Goal: Task Accomplishment & Management: Manage account settings

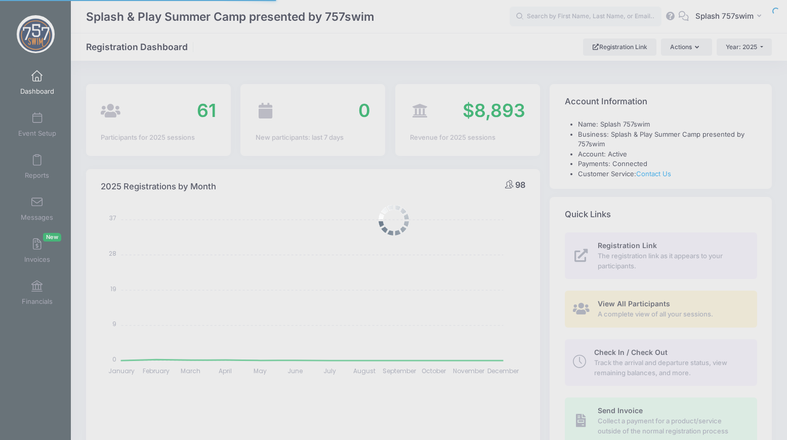
select select
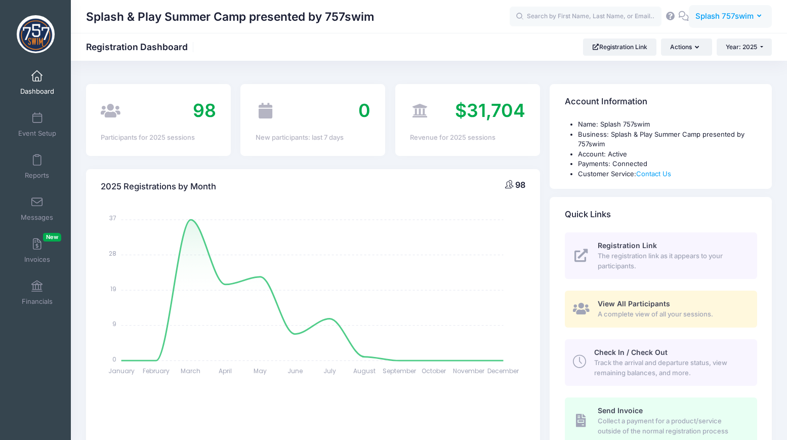
click at [716, 25] on button "S7 Splash 757swim" at bounding box center [730, 16] width 83 height 23
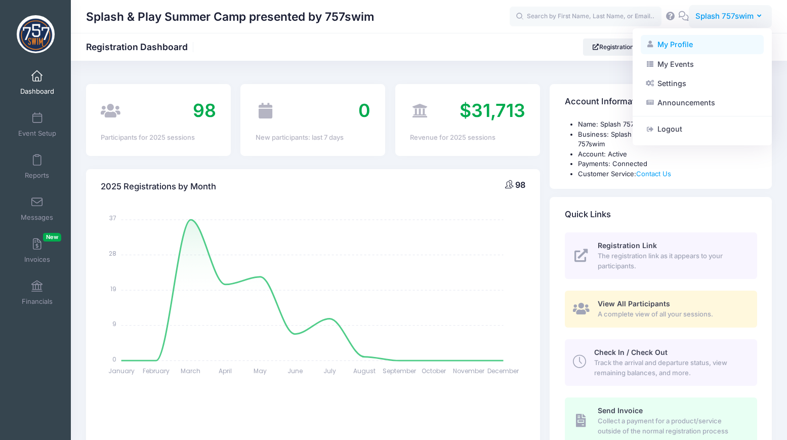
click at [712, 45] on link "My Profile" at bounding box center [702, 44] width 123 height 19
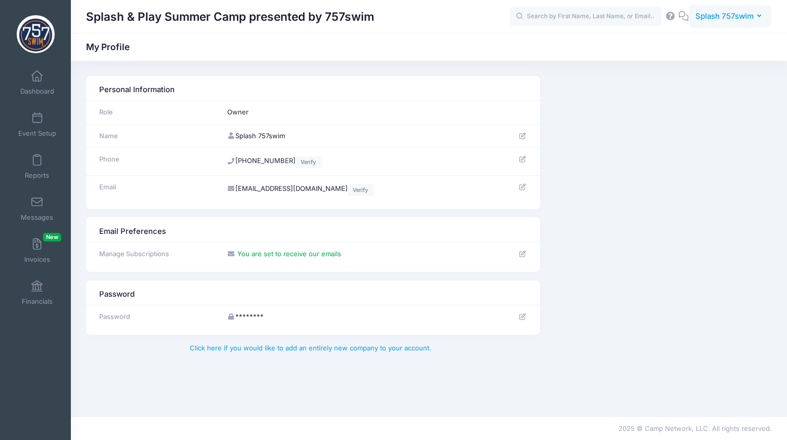
click at [714, 21] on span "Splash 757swim" at bounding box center [725, 16] width 58 height 11
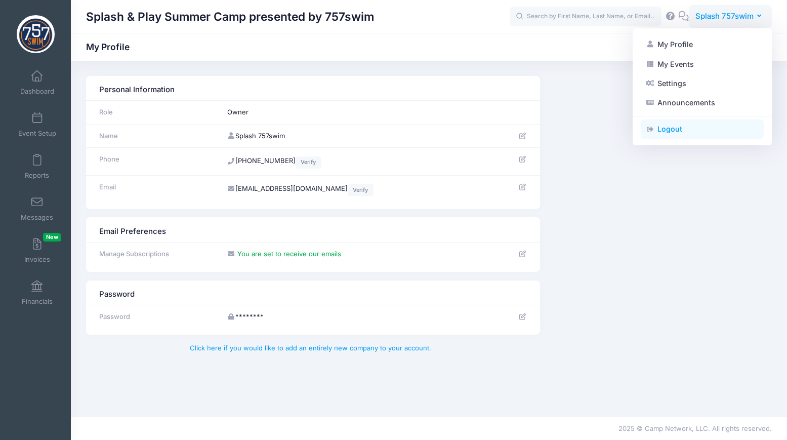
click at [698, 131] on link "Logout" at bounding box center [702, 129] width 123 height 19
